Goal: Transaction & Acquisition: Purchase product/service

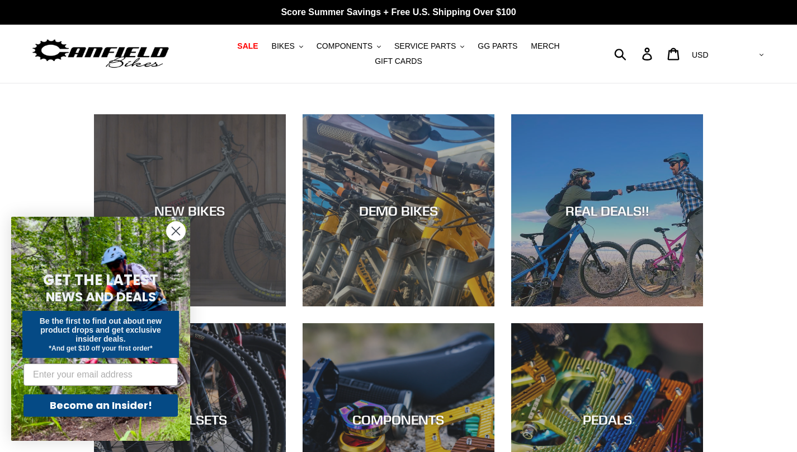
click at [229, 306] on div "NEW BIKES" at bounding box center [190, 306] width 192 height 0
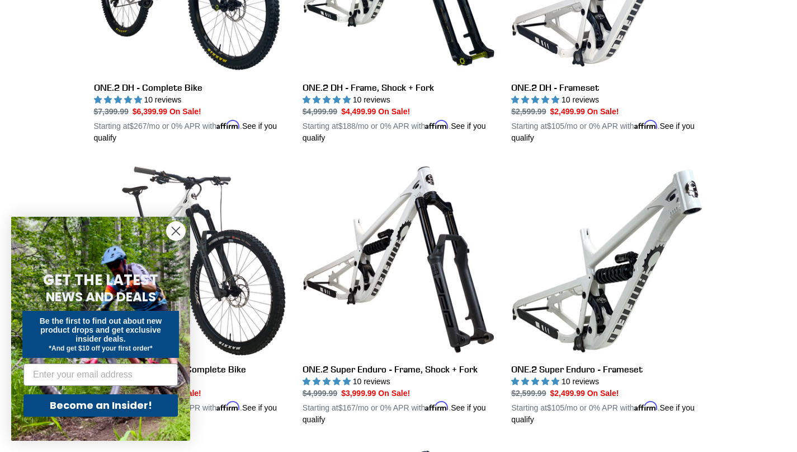
scroll to position [739, 0]
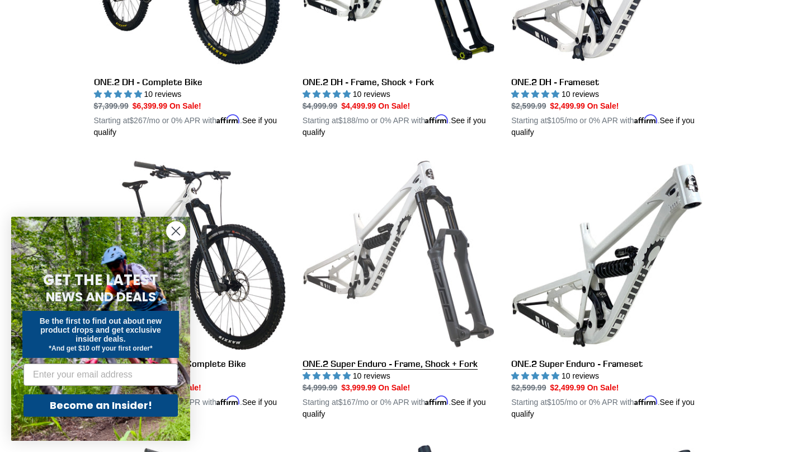
click at [396, 313] on link "ONE.2 Super Enduro - Frame, Shock + Fork" at bounding box center [399, 289] width 192 height 262
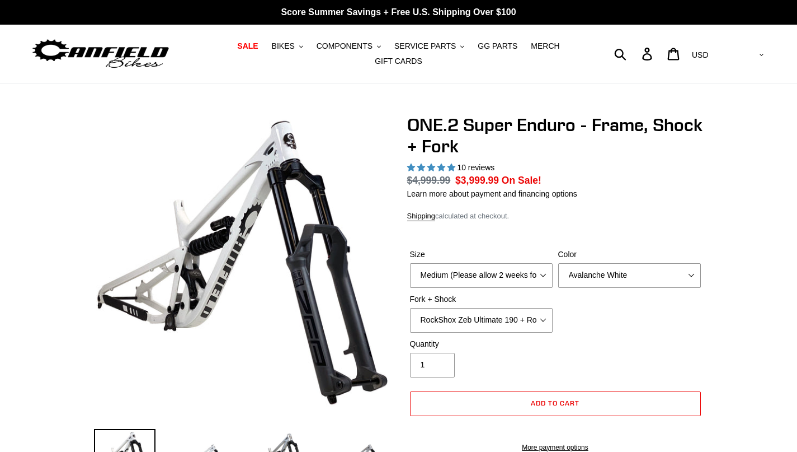
select select "highest-rating"
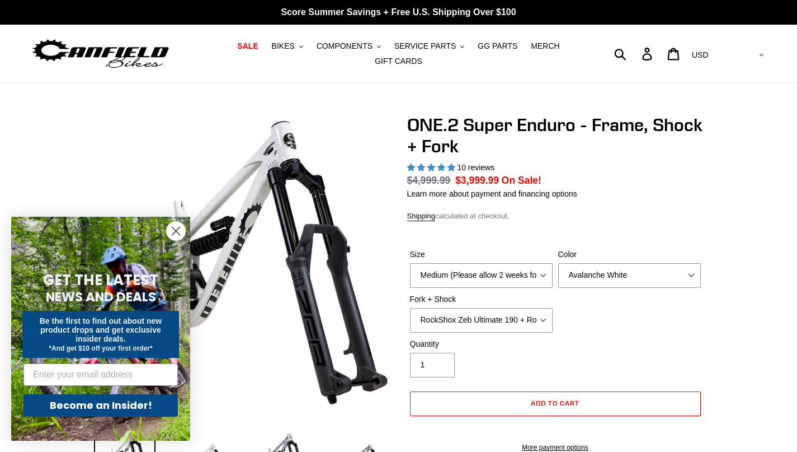
scroll to position [162, 0]
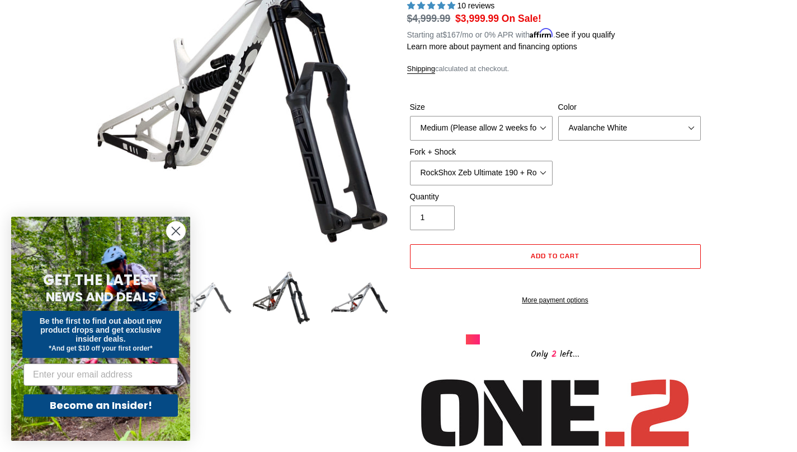
click at [228, 303] on img at bounding box center [203, 298] width 62 height 62
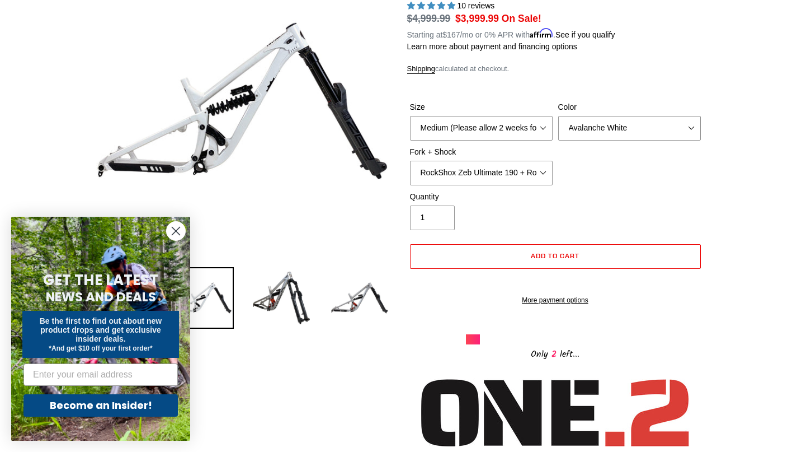
click at [173, 238] on circle "Close dialog" at bounding box center [176, 231] width 18 height 18
